Goal: Answer question/provide support: Answer question/provide support

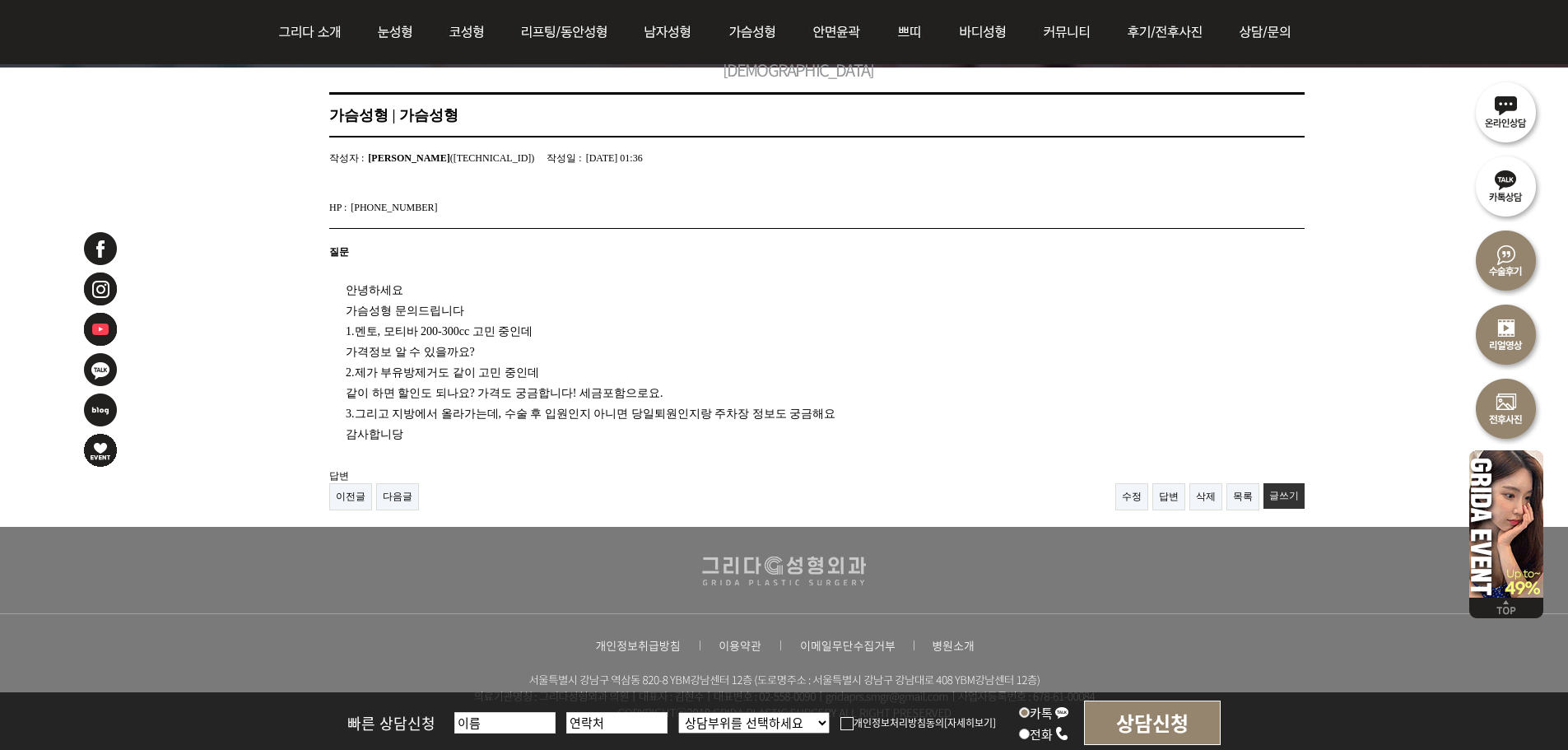
scroll to position [167, 0]
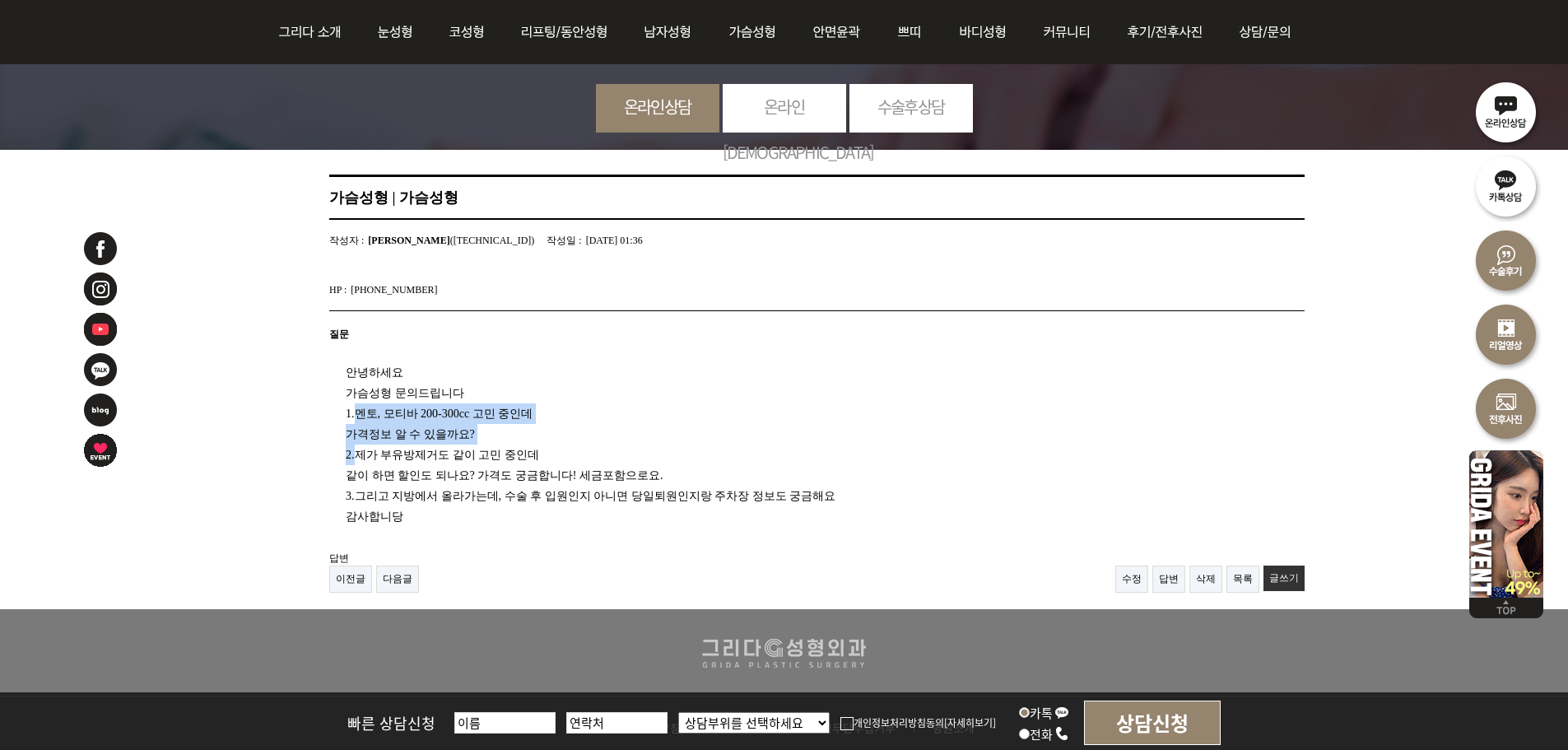
drag, startPoint x: 363, startPoint y: 412, endPoint x: 356, endPoint y: 446, distance: 34.7
click at [356, 446] on div "안녕하세요 가슴성형 문의드립니다 1.멘토, 모티바 200-300cc 고민 중인데 가격정보 알 수 있을까요? 2.제가 부유방제거도 같이 고민 중…" at bounding box center [796, 439] width 934 height 177
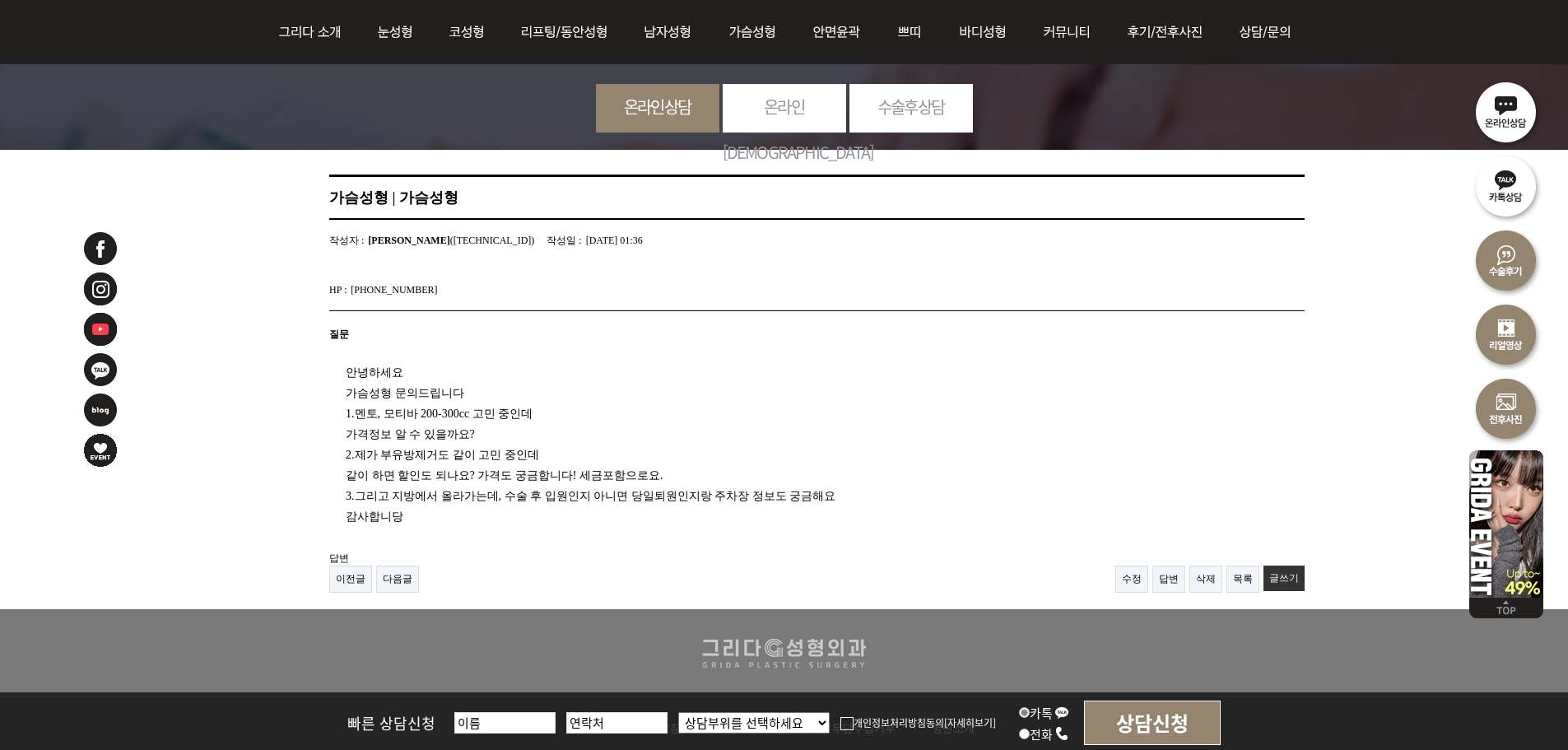
click at [385, 376] on div "안녕하세요 가슴성형 문의드립니다 1.멘토, 모티바 200-300cc 고민 중인데 가격정보 알 수 있을까요? 2.제가 부유방제거도 같이 고민 중…" at bounding box center [796, 439] width 934 height 177
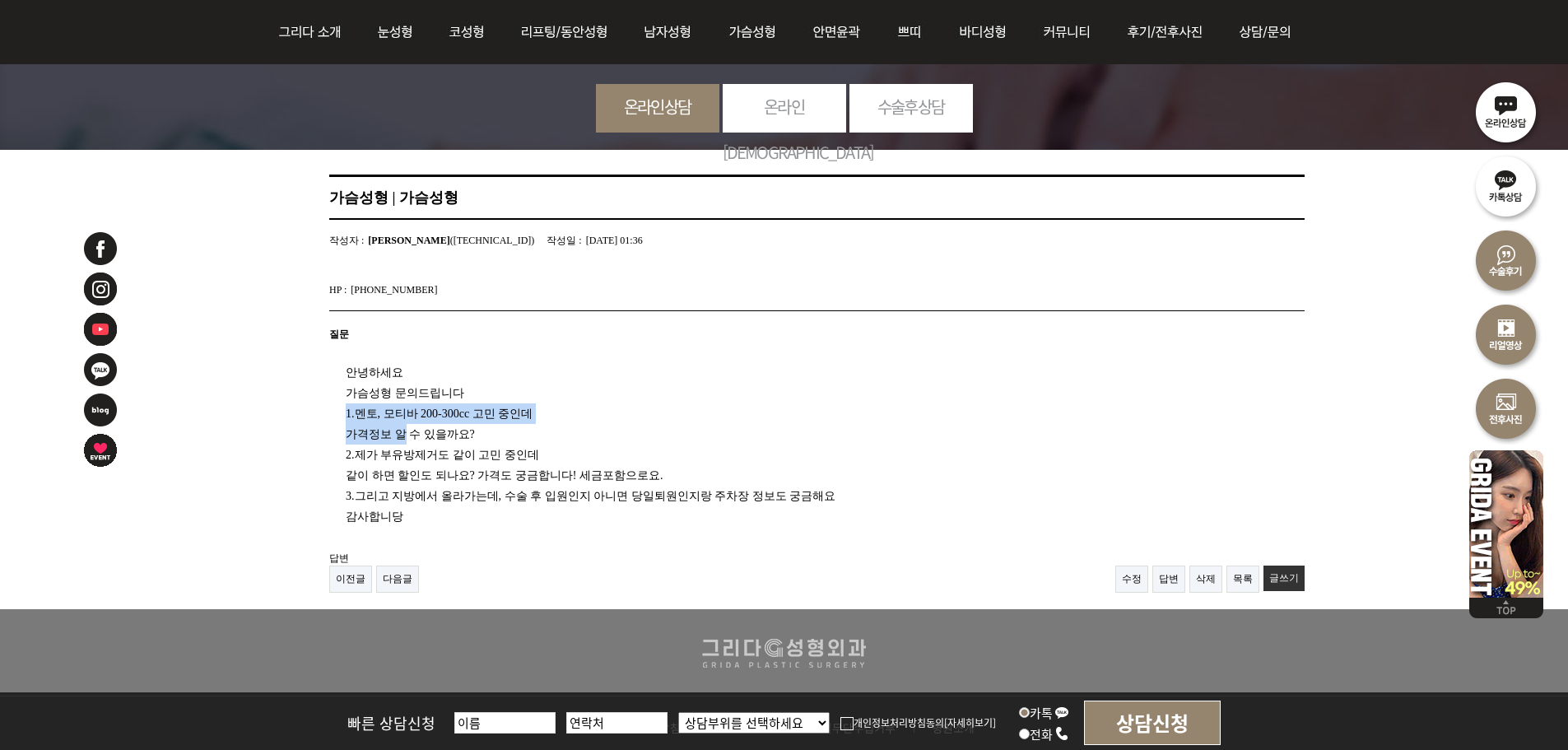
drag, startPoint x: 345, startPoint y: 414, endPoint x: 416, endPoint y: 437, distance: 74.6
click at [414, 437] on div "안녕하세요 가슴성형 문의드립니다 1.멘토, 모티바 200-300cc 고민 중인데 가격정보 알 수 있을까요? 2.제가 부유방제거도 같이 고민 중…" at bounding box center [796, 439] width 934 height 177
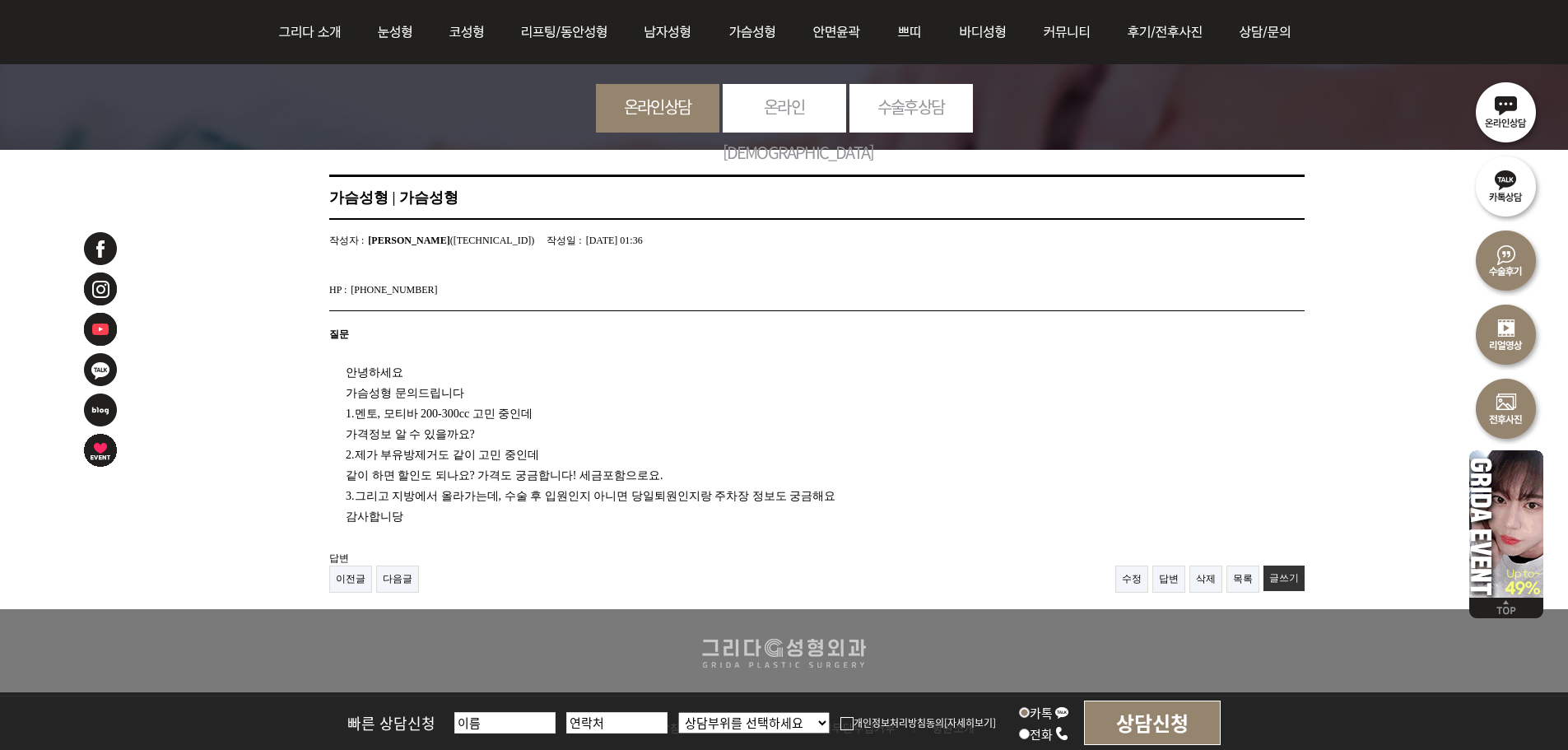
drag, startPoint x: 427, startPoint y: 437, endPoint x: 462, endPoint y: 436, distance: 35.0
click at [429, 437] on div "안녕하세요 가슴성형 문의드립니다 1.멘토, 모티바 200-300cc 고민 중인데 가격정보 알 수 있을까요? 2.제가 부유방제거도 같이 고민 중…" at bounding box center [796, 439] width 934 height 177
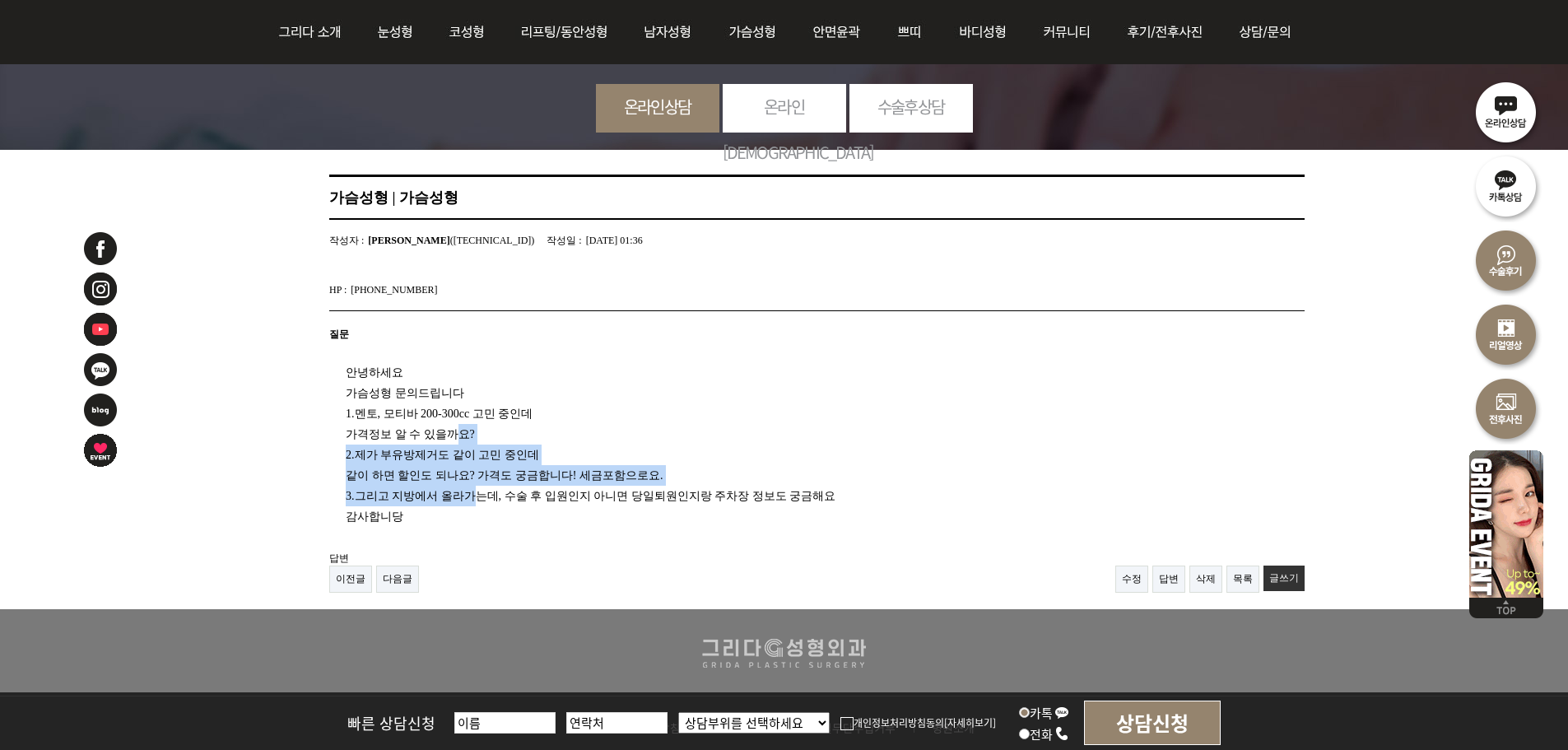
drag, startPoint x: 462, startPoint y: 436, endPoint x: 476, endPoint y: 496, distance: 61.6
click at [476, 496] on div "안녕하세요 가슴성형 문의드립니다 1.멘토, 모티바 200-300cc 고민 중인데 가격정보 알 수 있을까요? 2.제가 부유방제거도 같이 고민 중…" at bounding box center [796, 439] width 934 height 177
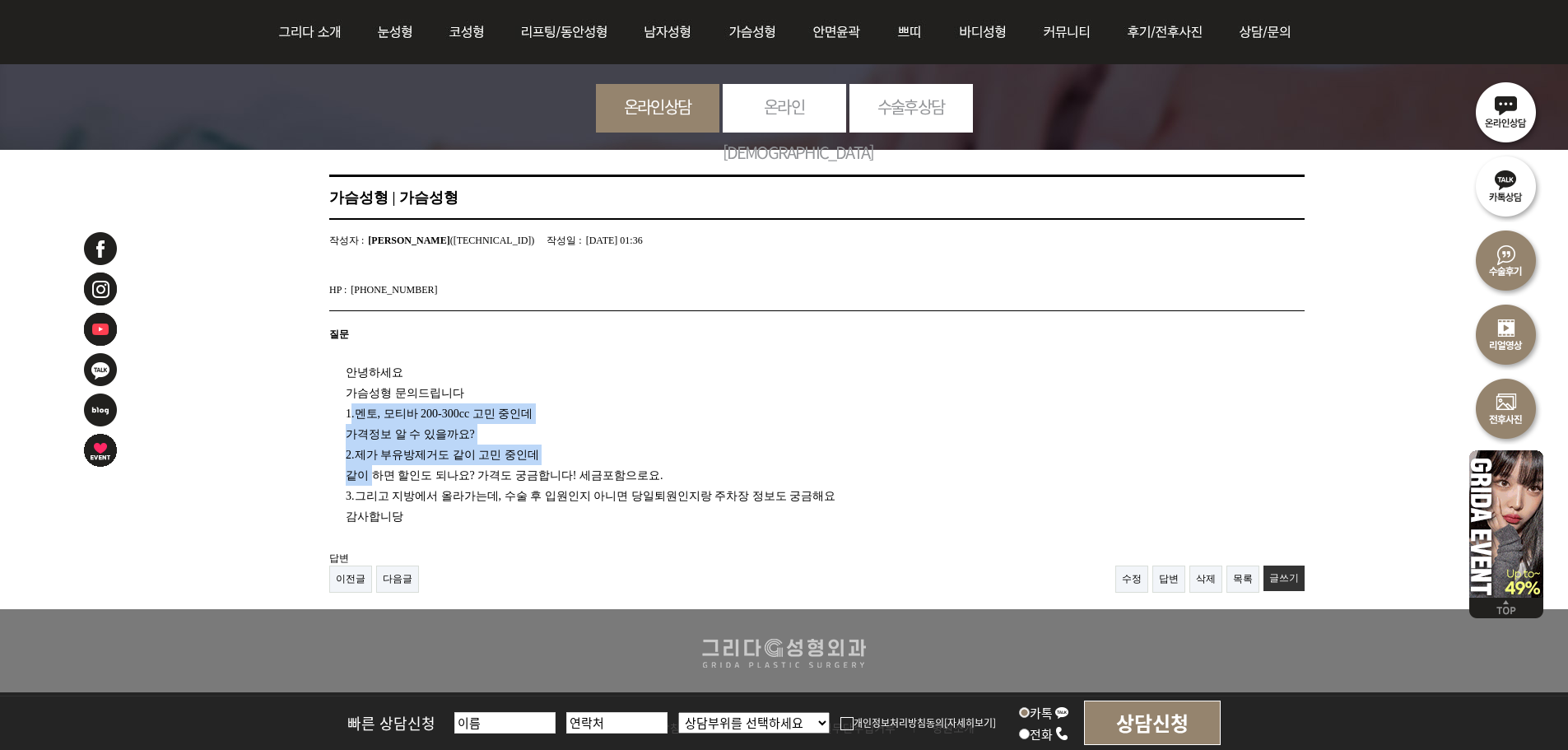
drag, startPoint x: 357, startPoint y: 406, endPoint x: 377, endPoint y: 472, distance: 69.0
click at [377, 472] on div "안녕하세요 가슴성형 문의드립니다 1.멘토, 모티바 200-300cc 고민 중인데 가격정보 알 수 있을까요? 2.제가 부유방제거도 같이 고민 중…" at bounding box center [796, 439] width 934 height 177
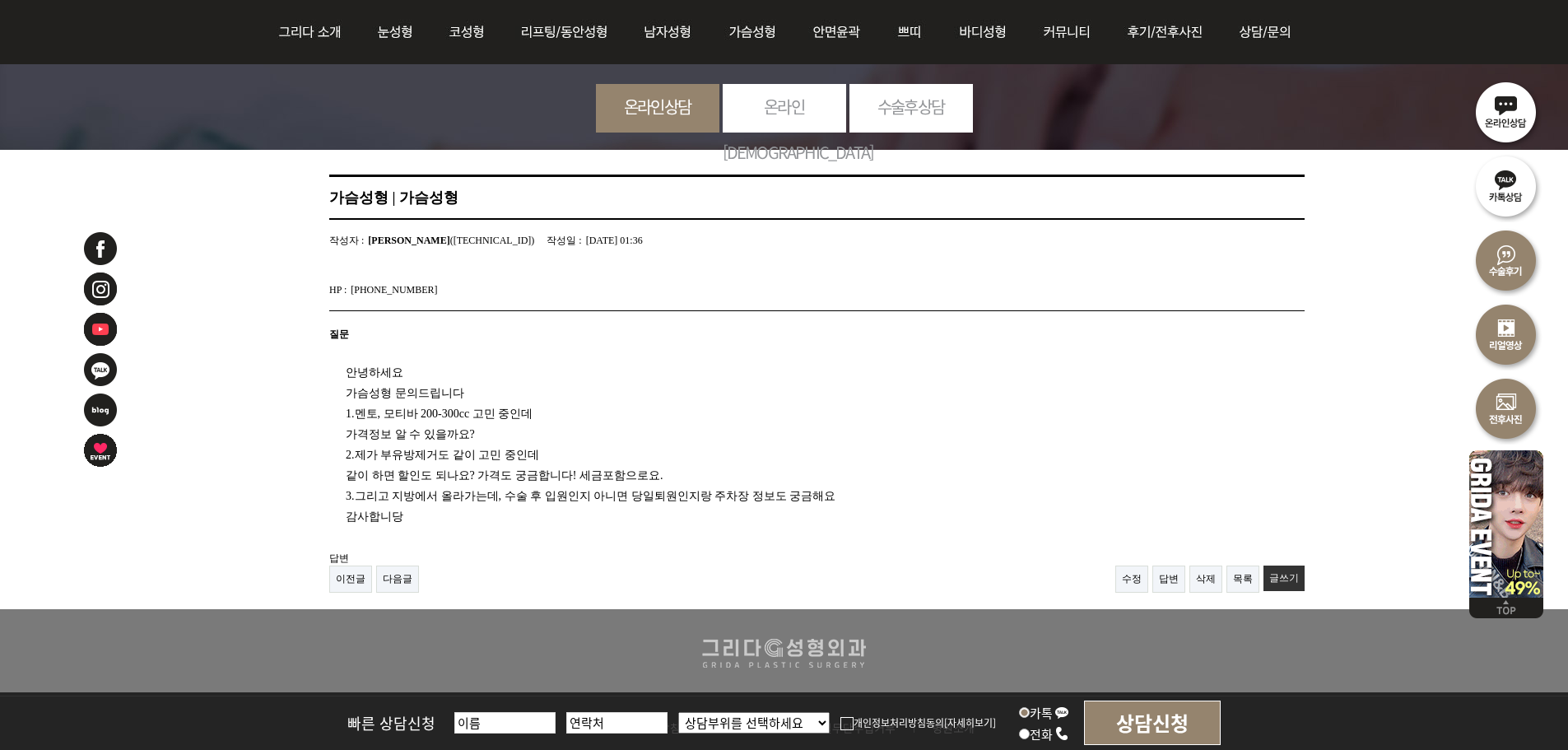
click at [122, 593] on div at bounding box center [123, 478] width 82 height 494
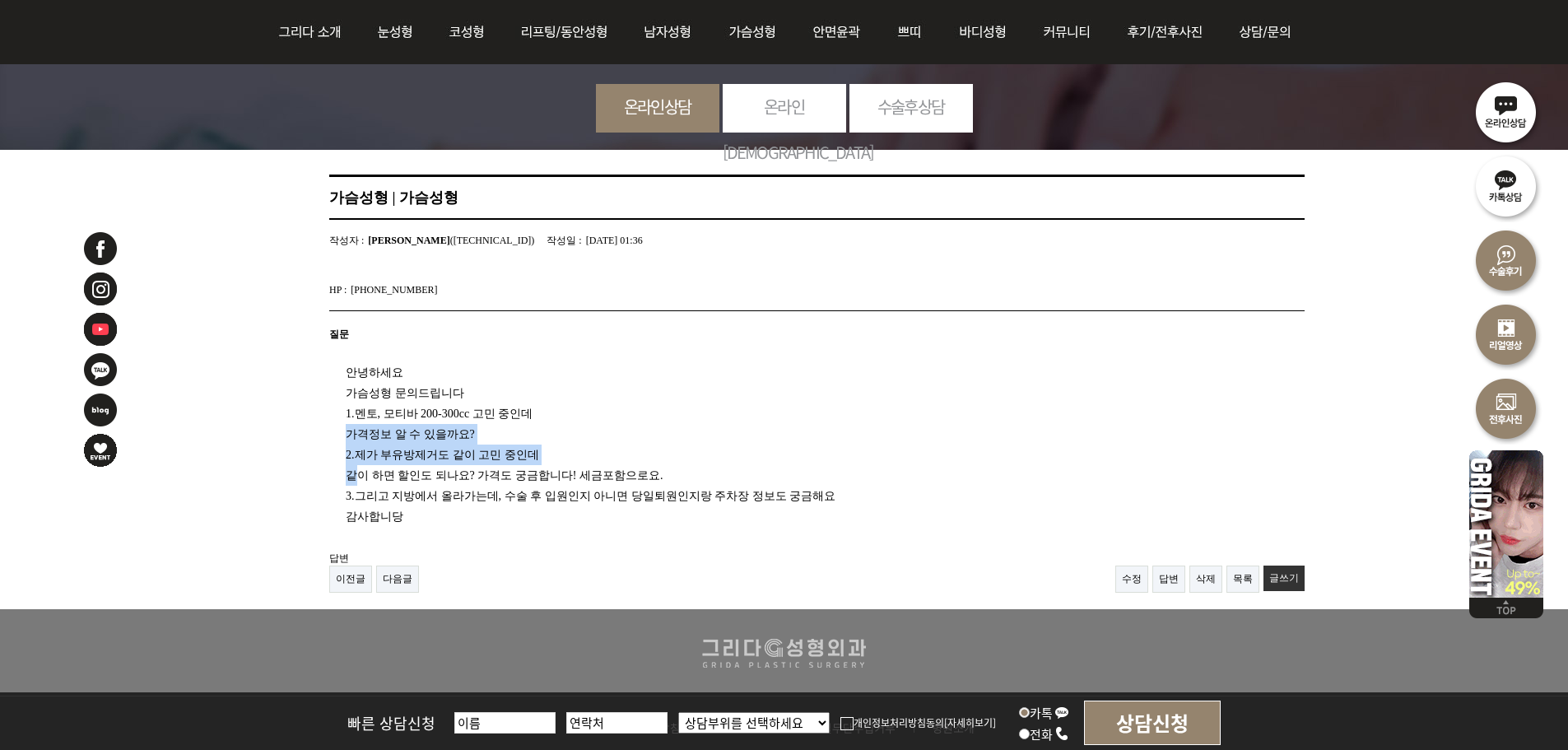
drag, startPoint x: 346, startPoint y: 432, endPoint x: 363, endPoint y: 463, distance: 35.4
click at [363, 463] on div "안녕하세요 가슴성형 문의드립니다 1.멘토, 모티바 200-300cc 고민 중인데 가격정보 알 수 있을까요? 2.제가 부유방제거도 같이 고민 중…" at bounding box center [796, 439] width 934 height 177
drag, startPoint x: 356, startPoint y: 434, endPoint x: 468, endPoint y: 441, distance: 112.2
click at [468, 441] on div "안녕하세요 가슴성형 문의드립니다 1.멘토, 모티바 200-300cc 고민 중인데 가격정보 알 수 있을까요? 2.제가 부유방제거도 같이 고민 중…" at bounding box center [796, 439] width 934 height 177
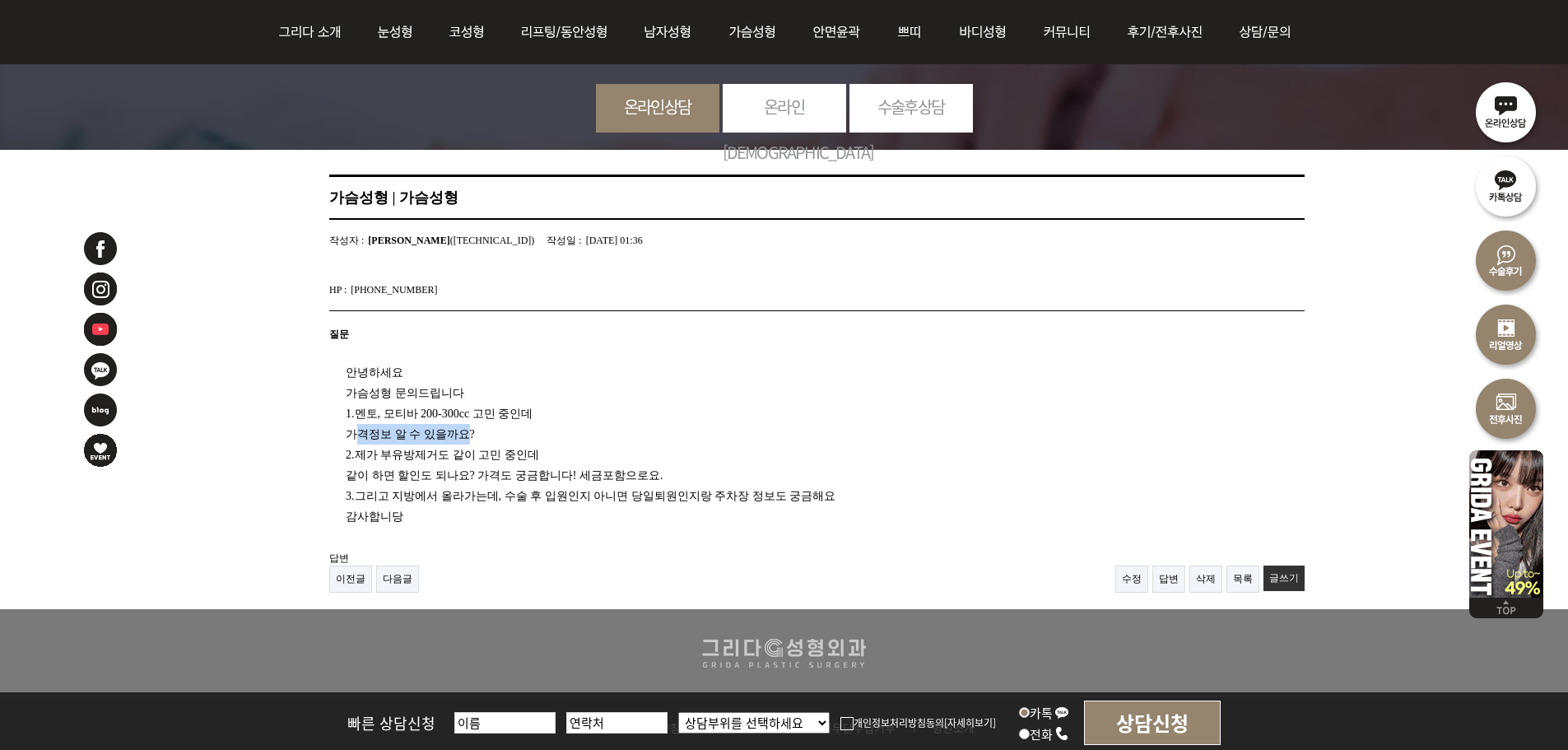
click at [468, 441] on div "안녕하세요 가슴성형 문의드립니다 1.멘토, 모티바 200-300cc 고민 중인데 가격정보 알 수 있을까요? 2.제가 부유방제거도 같이 고민 중…" at bounding box center [796, 439] width 934 height 177
drag, startPoint x: 321, startPoint y: 424, endPoint x: 355, endPoint y: 461, distance: 50.2
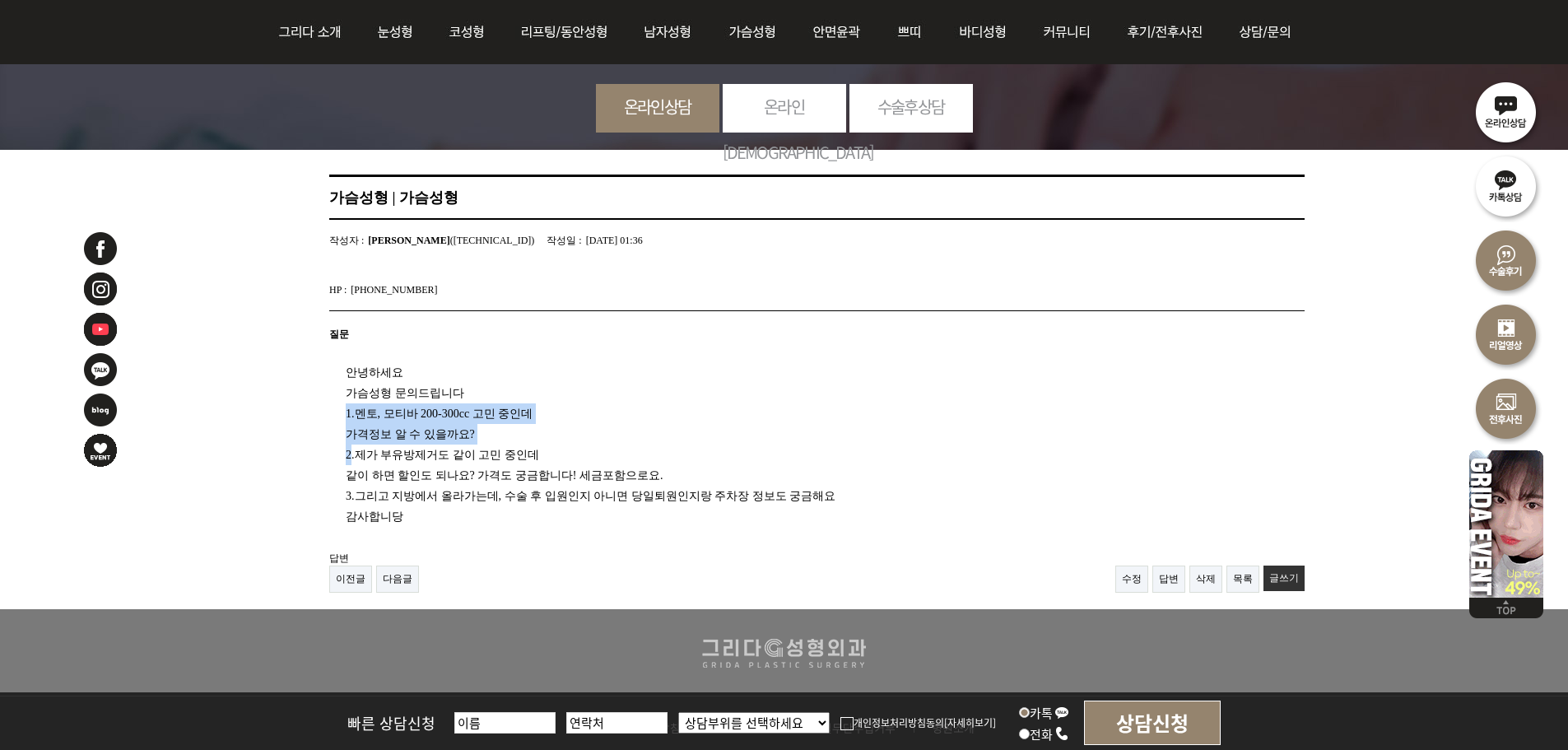
click at [355, 461] on article "가슴성형 | 가슴성형 페이지 정보 작성자 : [PERSON_NAME] ([TECHNICAL_ID]) 작성일 : [DATE] 01:36 HP :…" at bounding box center [817, 383] width 1042 height 418
click at [355, 461] on div "안녕하세요 가슴성형 문의드립니다 1.멘토, 모티바 200-300cc 고민 중인데 가격정보 알 수 있을까요? 2.제가 부유방제거도 같이 고민 중…" at bounding box center [796, 439] width 934 height 177
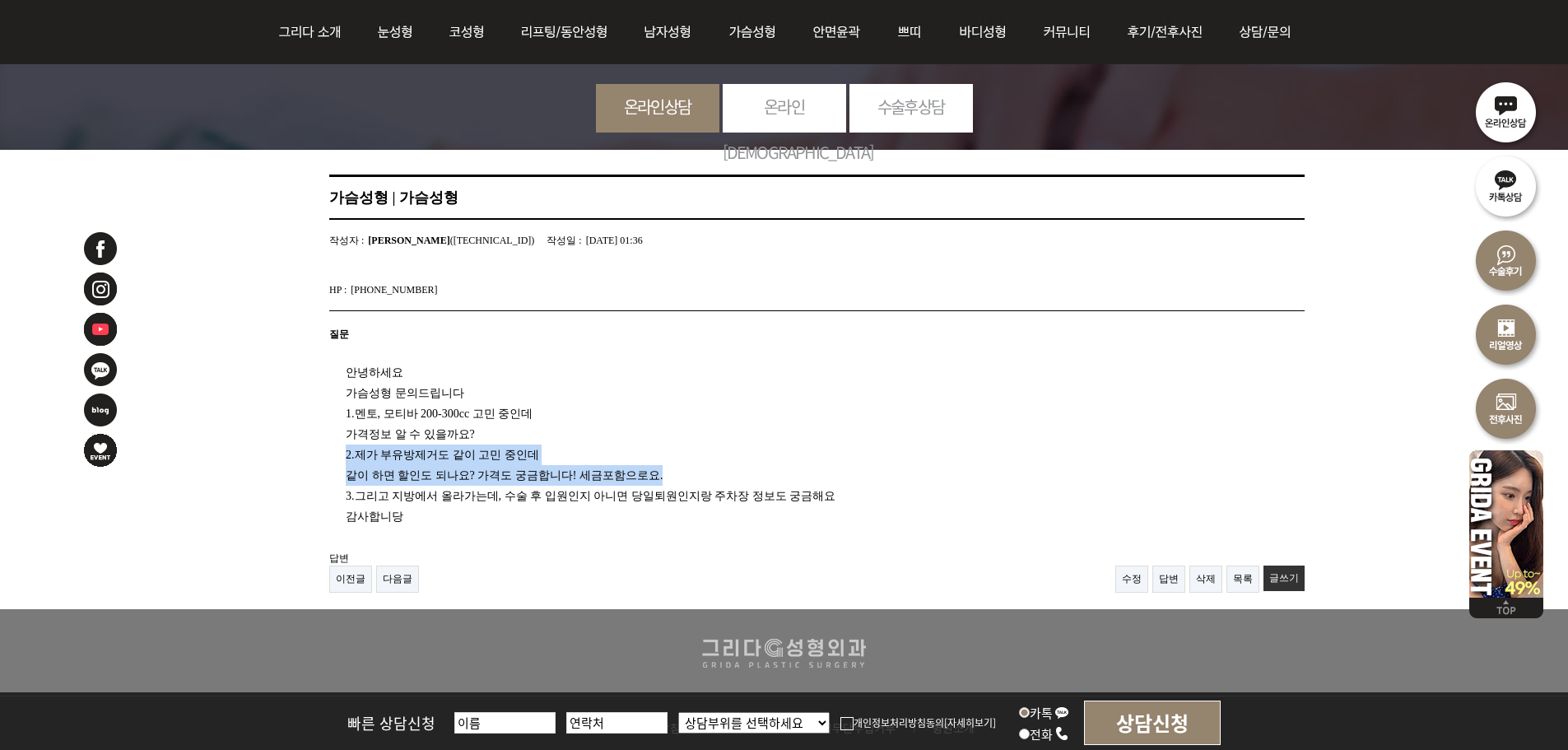
drag, startPoint x: 337, startPoint y: 453, endPoint x: 694, endPoint y: 466, distance: 357.2
click at [694, 466] on div "안녕하세요 가슴성형 문의드립니다 1.멘토, 모티바 200-300cc 고민 중인데 가격정보 알 수 있을까요? 2.제가 부유방제거도 같이 고민 중…" at bounding box center [796, 439] width 934 height 177
drag, startPoint x: 350, startPoint y: 458, endPoint x: 532, endPoint y: 497, distance: 186.1
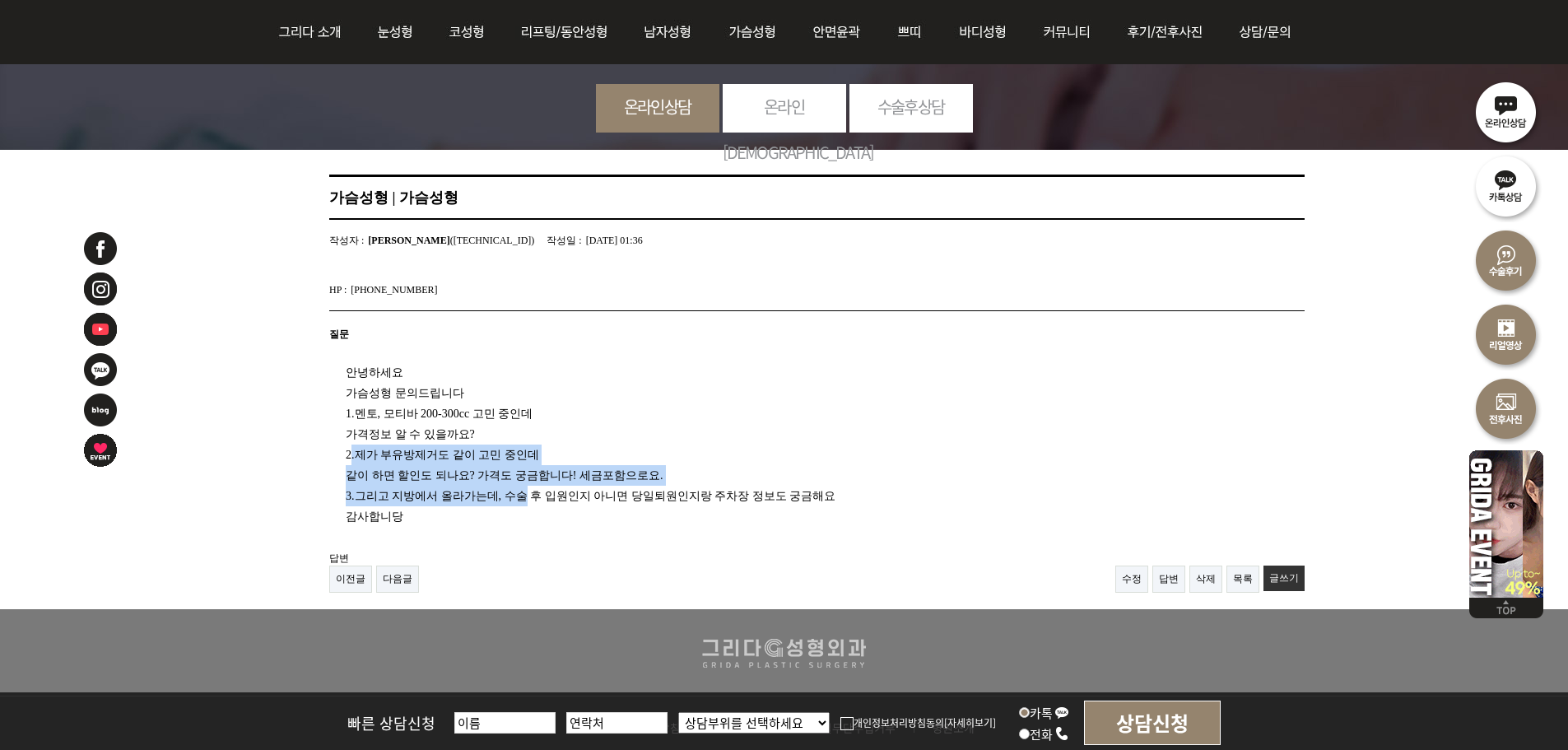
click at [532, 497] on div "안녕하세요 가슴성형 문의드립니다 1.멘토, 모티바 200-300cc 고민 중인데 가격정보 알 수 있을까요? 2.제가 부유방제거도 같이 고민 중…" at bounding box center [796, 439] width 934 height 177
click at [533, 497] on div "안녕하세요 가슴성형 문의드립니다 1.멘토, 모티바 200-300cc 고민 중인데 가격정보 알 수 있을까요? 2.제가 부유방제거도 같이 고민 중…" at bounding box center [796, 439] width 934 height 177
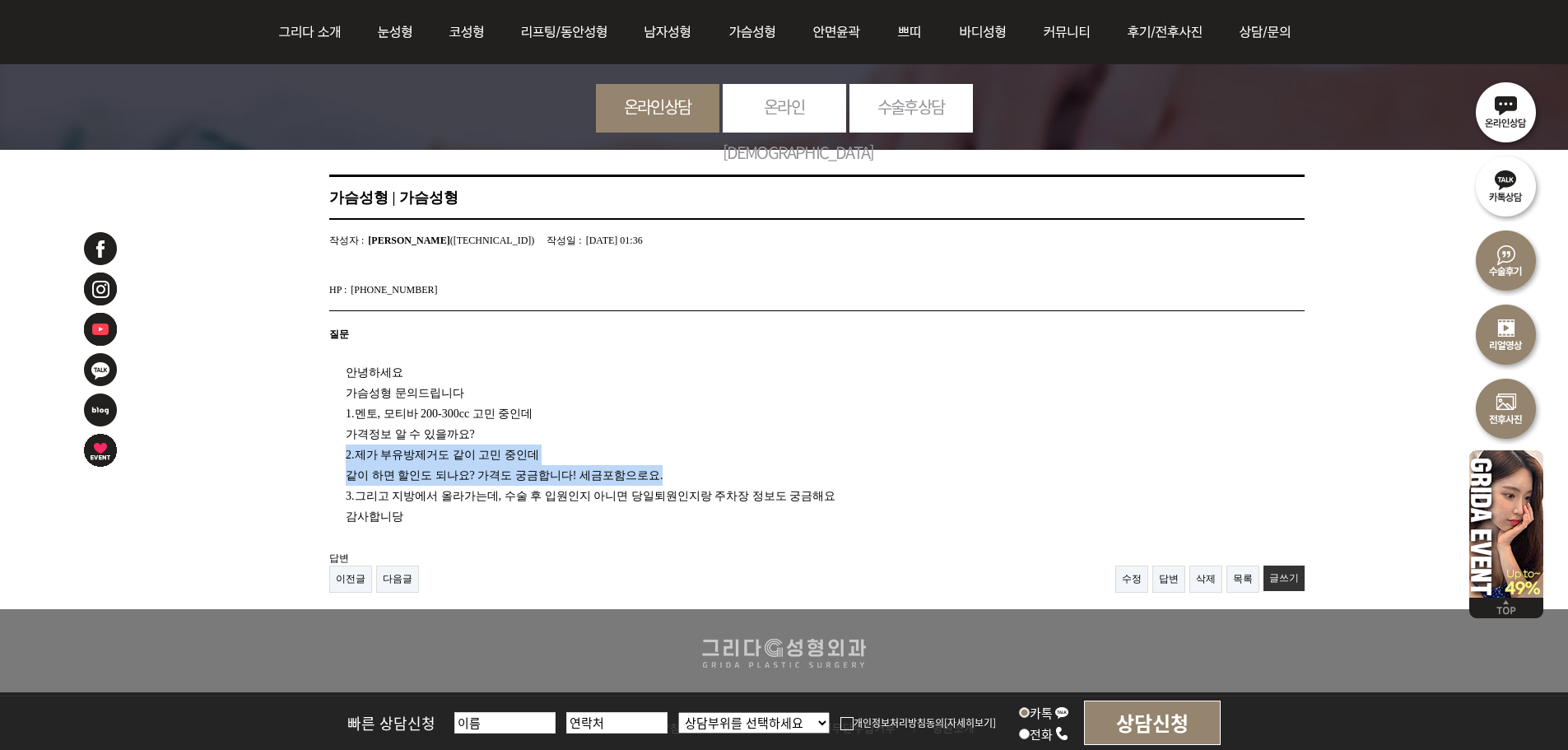
drag, startPoint x: 338, startPoint y: 451, endPoint x: 694, endPoint y: 469, distance: 356.5
click at [693, 469] on div "안녕하세요 가슴성형 문의드립니다 1.멘토, 모티바 200-300cc 고민 중인데 가격정보 알 수 있을까요? 2.제가 부유방제거도 같이 고민 중…" at bounding box center [796, 439] width 934 height 177
click at [376, 458] on div "안녕하세요 가슴성형 문의드립니다 1.멘토, 모티바 200-300cc 고민 중인데 가격정보 알 수 있을까요? 2.제가 부유방제거도 같이 고민 중…" at bounding box center [796, 439] width 934 height 177
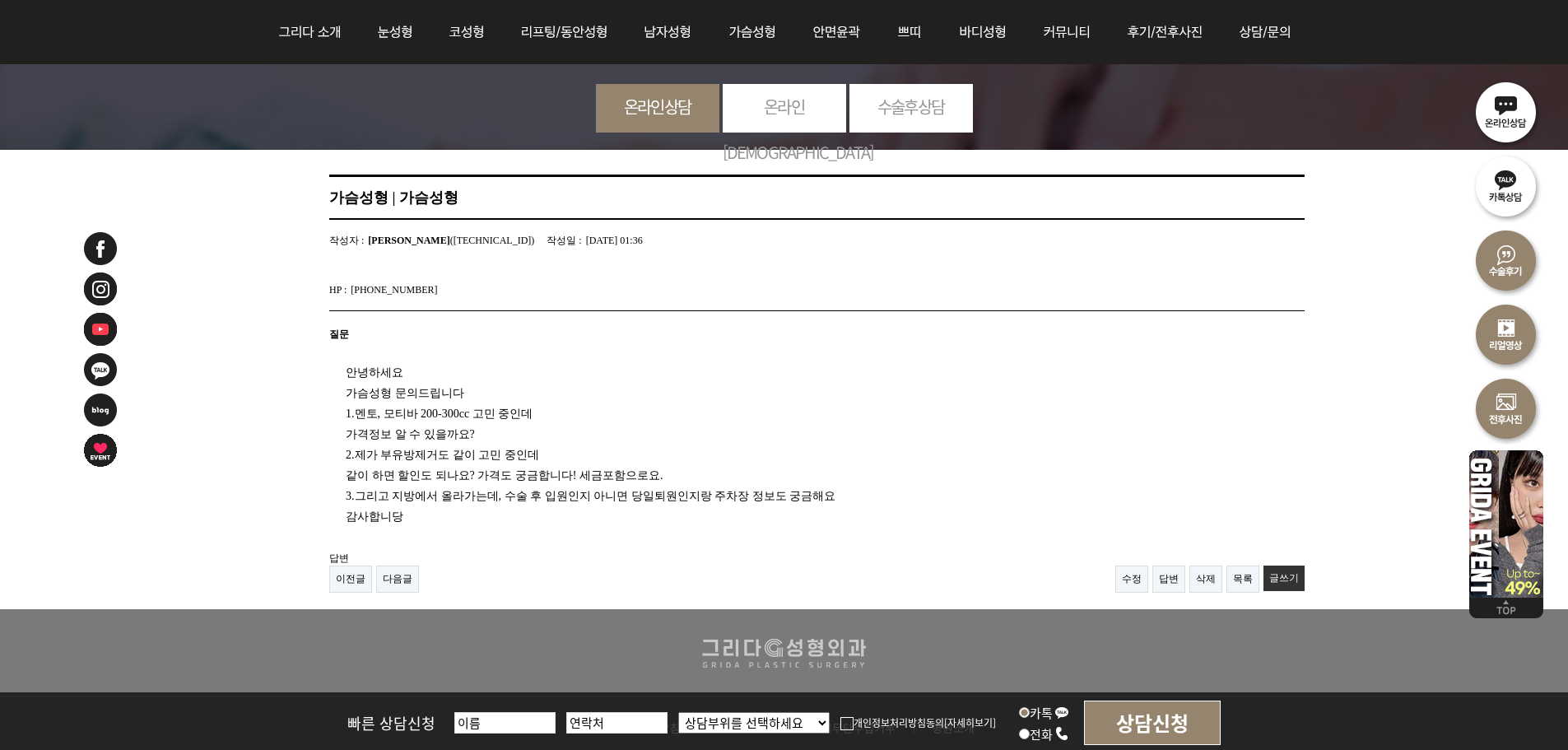
click at [700, 482] on div "안녕하세요 가슴성형 문의드립니다 1.멘토, 모티바 200-300cc 고민 중인데 가격정보 알 수 있을까요? 2.제가 부유방제거도 같이 고민 중…" at bounding box center [796, 439] width 934 height 177
click at [1170, 583] on link "답변" at bounding box center [1169, 578] width 33 height 27
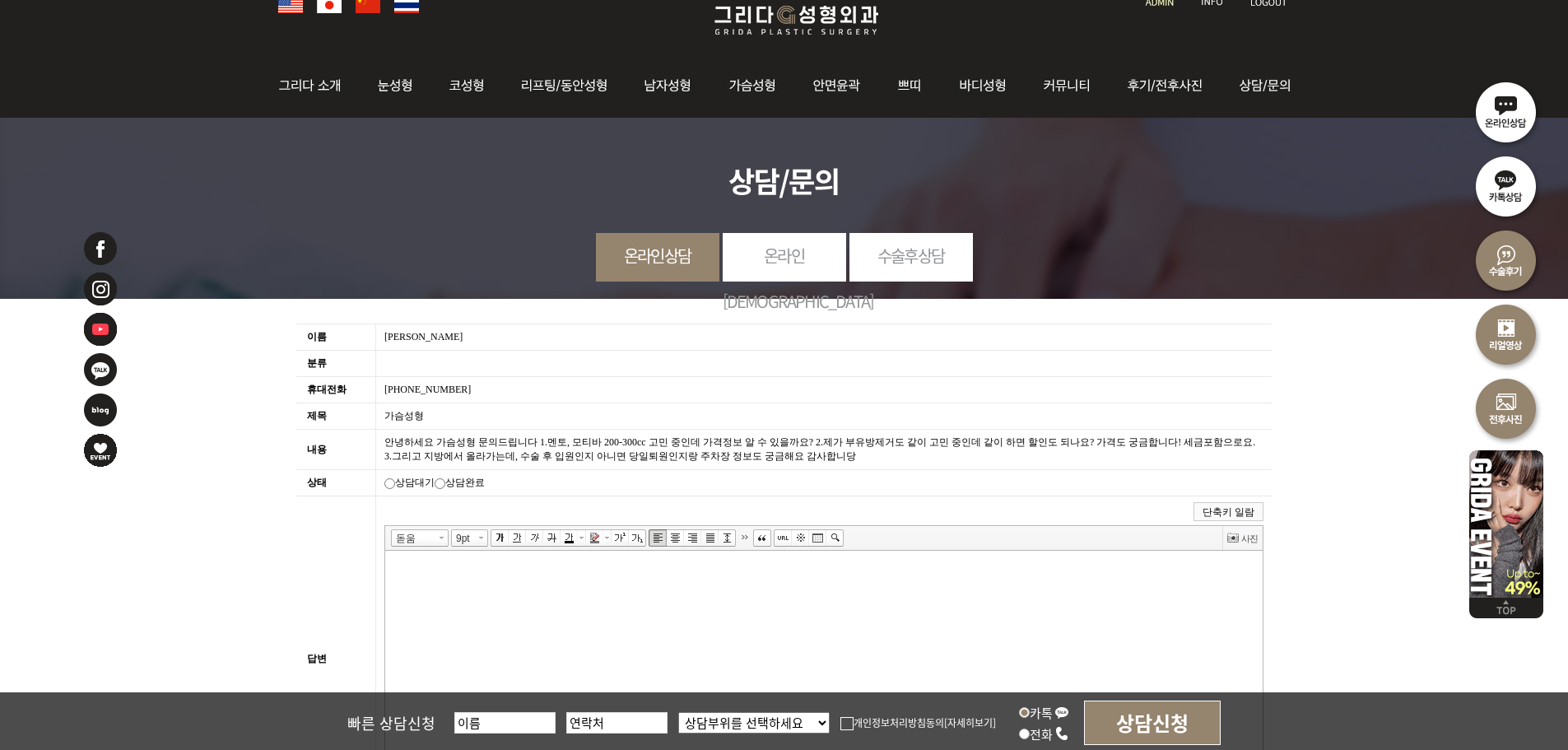
scroll to position [164, 0]
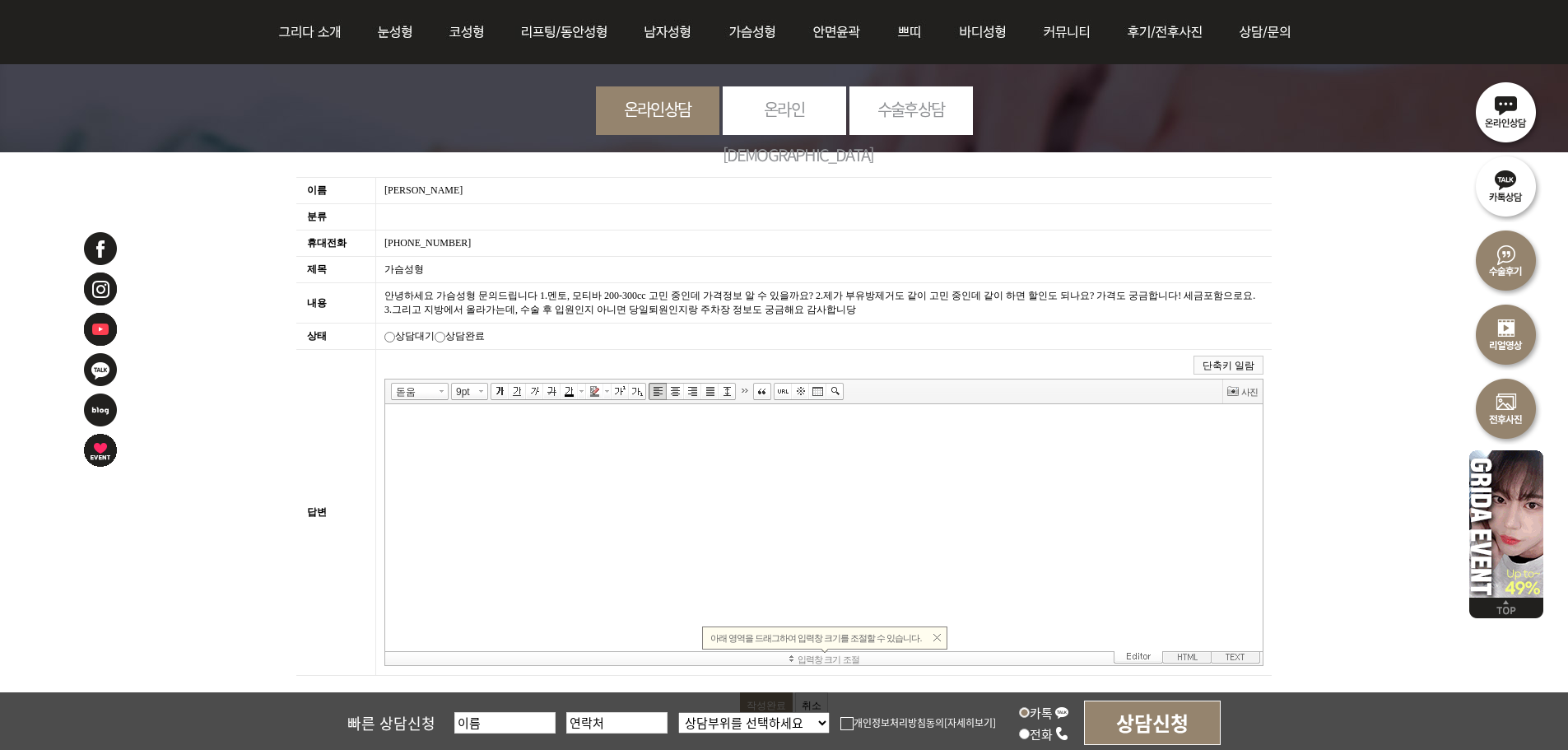
click at [445, 332] on input "radio" at bounding box center [440, 337] width 11 height 11
radio input "true"
click at [516, 610] on body at bounding box center [825, 527] width 853 height 223
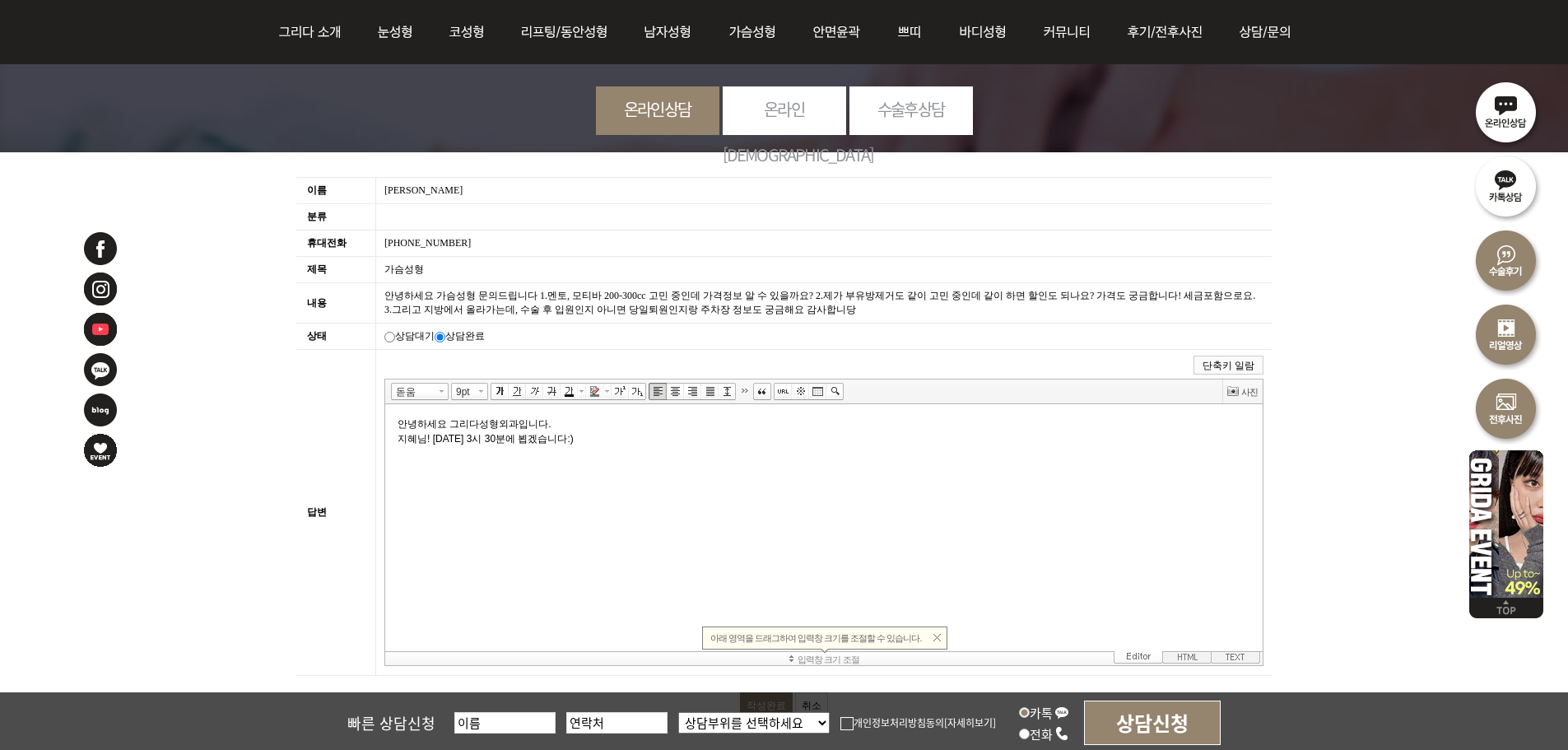
scroll to position [494, 0]
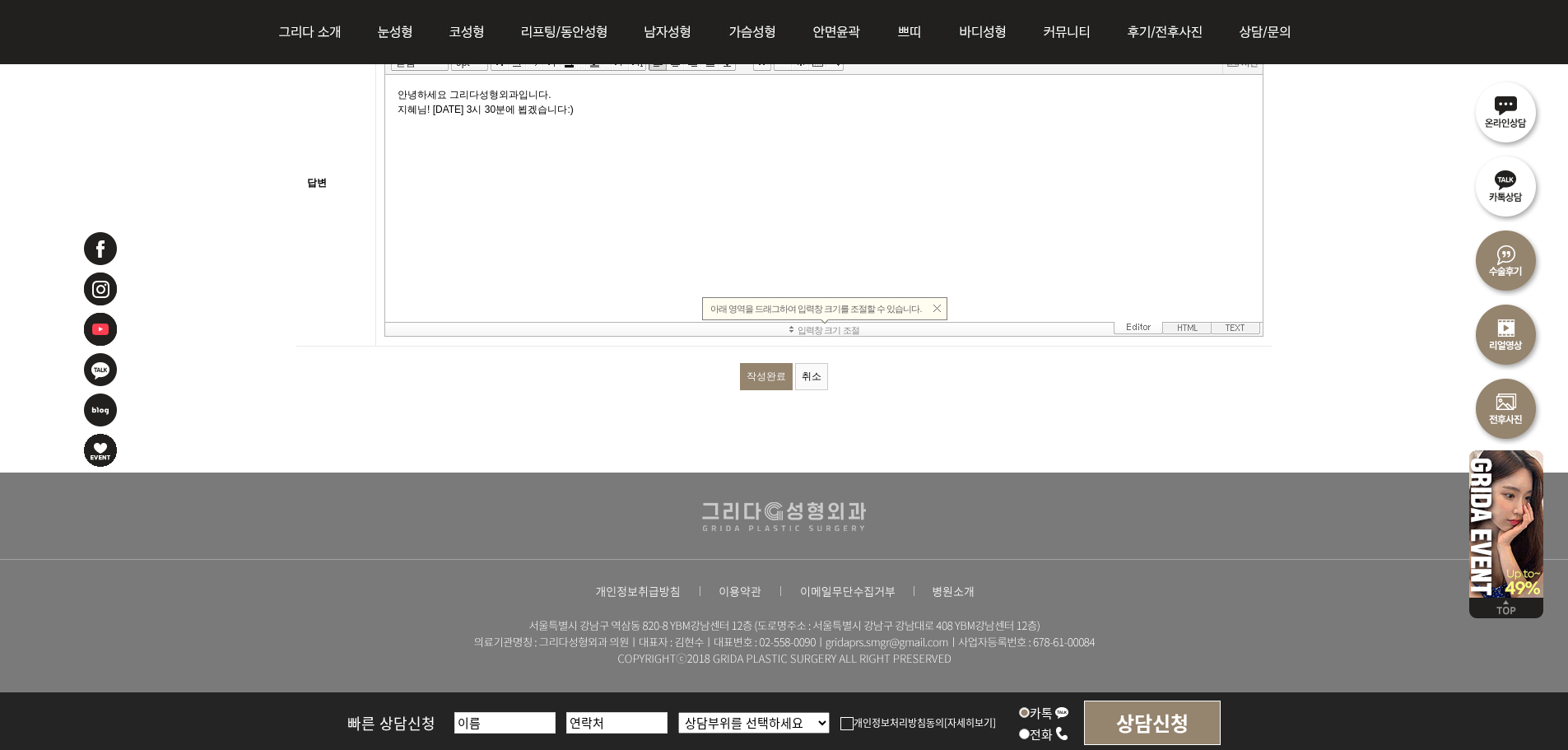
click at [778, 365] on input "작성완료" at bounding box center [766, 376] width 53 height 27
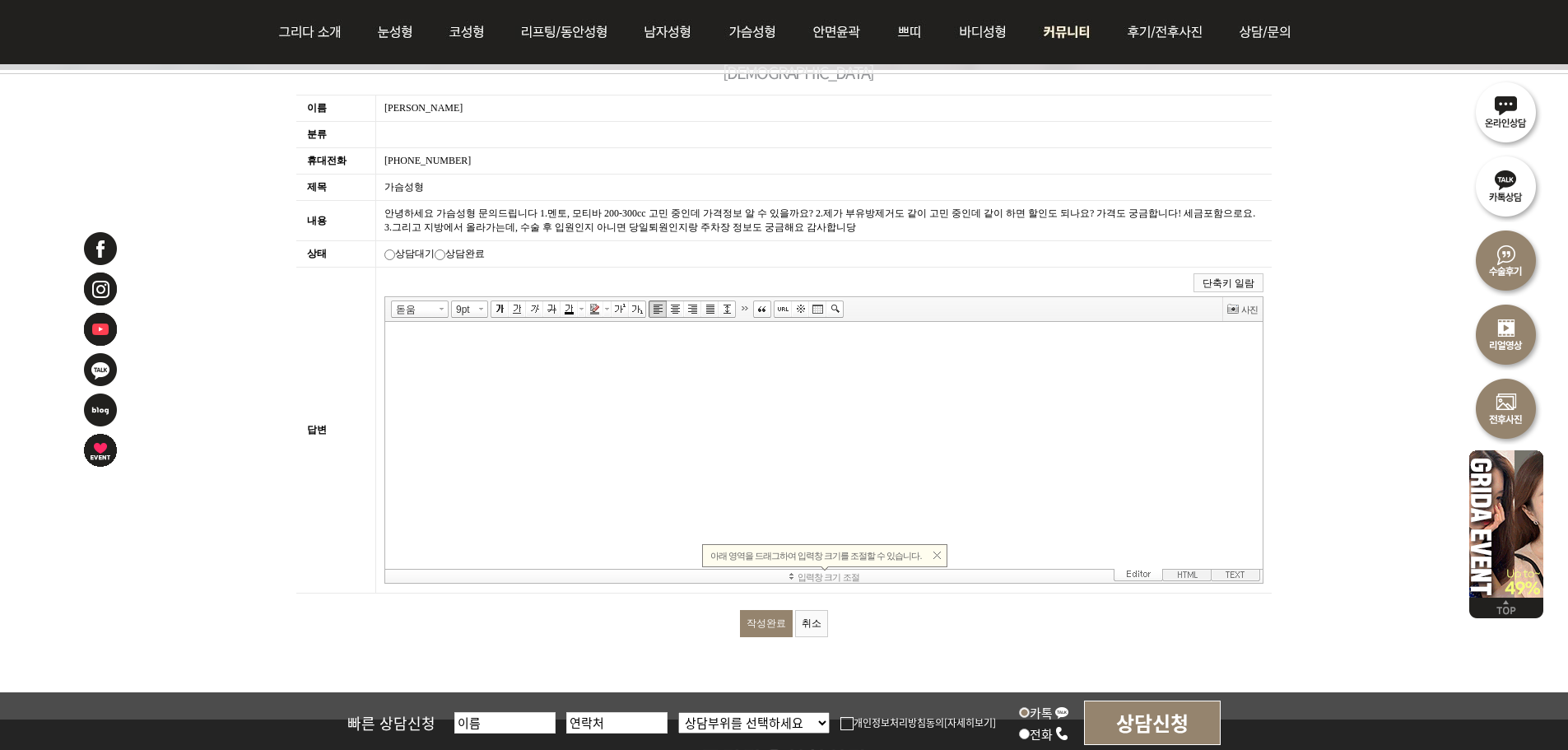
scroll to position [164, 0]
